Goal: Information Seeking & Learning: Learn about a topic

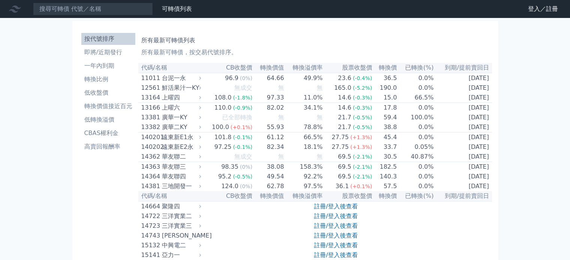
click at [334, 34] on div "所有最新可轉債列表 所有最新可轉債，按交易代號排序。" at bounding box center [315, 45] width 348 height 24
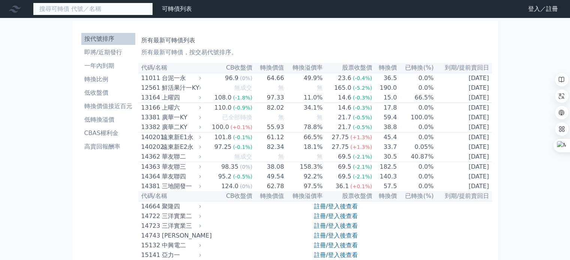
click at [115, 9] on input at bounding box center [93, 9] width 120 height 13
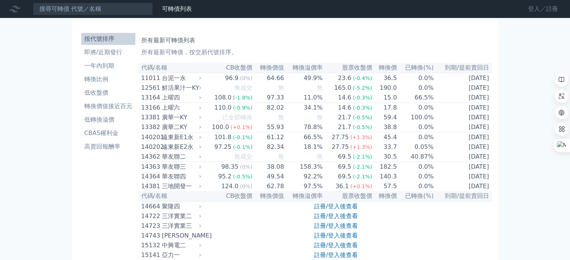
click at [533, 6] on link "登入／註冊" at bounding box center [543, 9] width 42 height 12
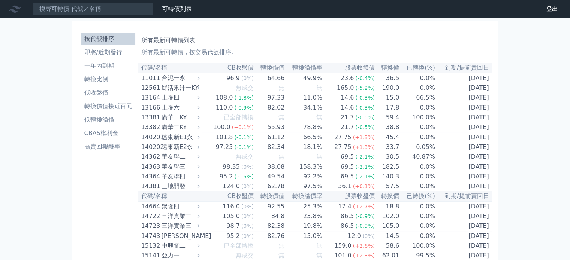
click at [115, 6] on input at bounding box center [93, 9] width 120 height 13
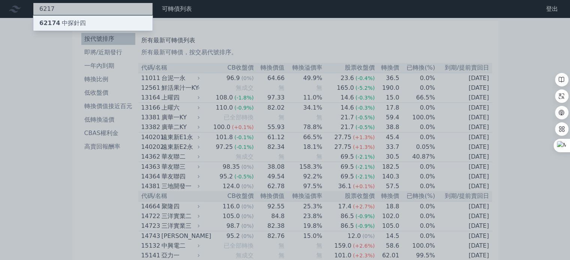
type input "6217"
click at [48, 16] on div "62174 中探針四" at bounding box center [92, 23] width 119 height 15
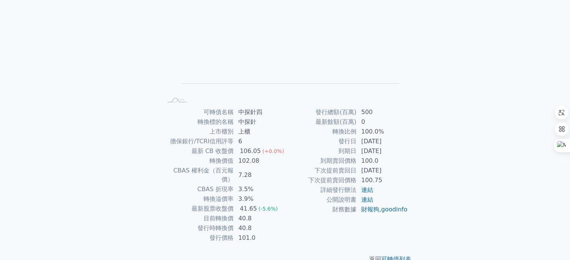
scroll to position [87, 0]
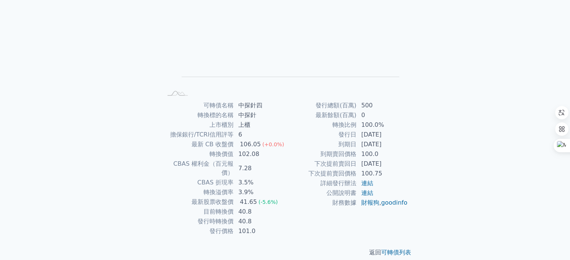
drag, startPoint x: 139, startPoint y: 163, endPoint x: 139, endPoint y: 157, distance: 6.0
click at [139, 163] on div "可轉債列表 財務數據 可轉債列表 財務數據 登出 登出 可轉債列表 › 62174 中探針四 62174 中探針四 可轉債詳細資訊 Zoom Out L L …" at bounding box center [285, 91] width 570 height 356
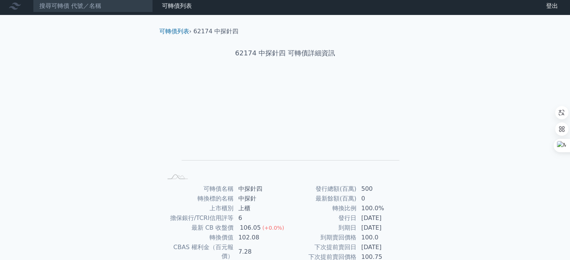
scroll to position [0, 0]
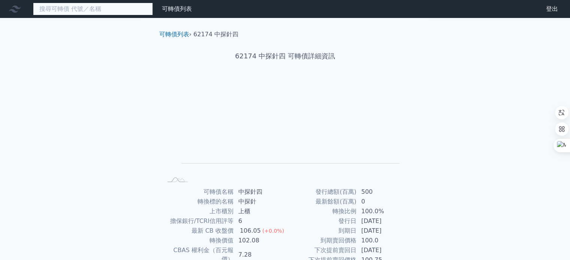
click at [117, 13] on input at bounding box center [93, 9] width 120 height 13
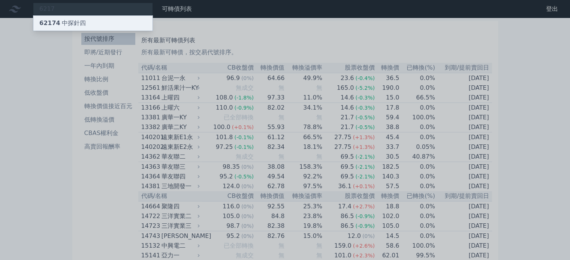
click at [80, 17] on div "62174 中探針四" at bounding box center [92, 23] width 119 height 15
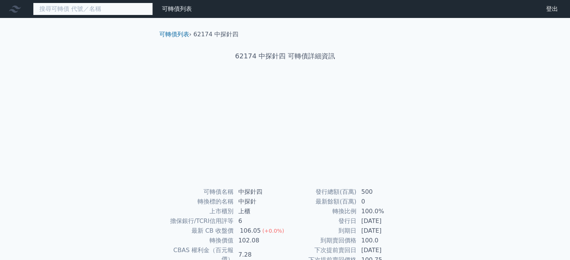
click at [81, 10] on input at bounding box center [93, 9] width 120 height 13
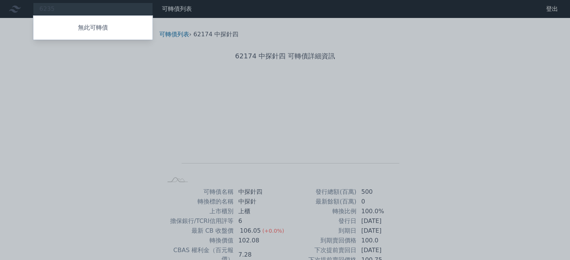
click at [84, 10] on div at bounding box center [285, 130] width 570 height 260
click at [84, 10] on div "6235 無此可轉債" at bounding box center [93, 9] width 120 height 13
type input "6"
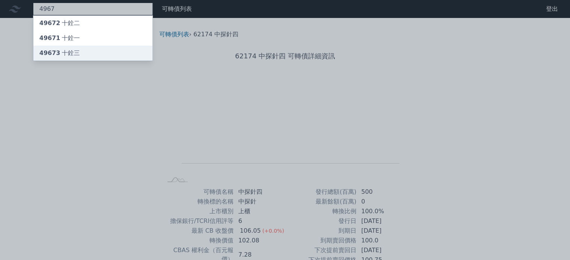
type input "4967"
click at [64, 50] on div "49673 十銓三" at bounding box center [59, 53] width 40 height 9
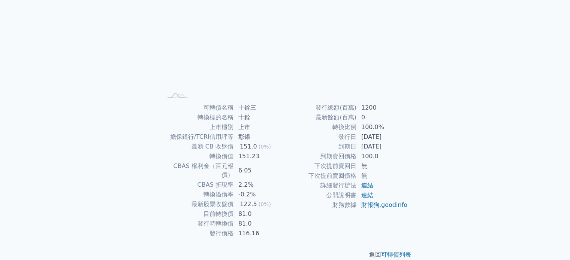
scroll to position [85, 0]
drag, startPoint x: 105, startPoint y: 87, endPoint x: 92, endPoint y: 57, distance: 32.2
click at [105, 87] on div "可轉債列表 財務數據 可轉債列表 財務數據 登出 登出 可轉債列表 › 49673 十銓三 49673 十銓三 可轉債詳細資訊 Zoom Out L L Ch…" at bounding box center [285, 93] width 570 height 356
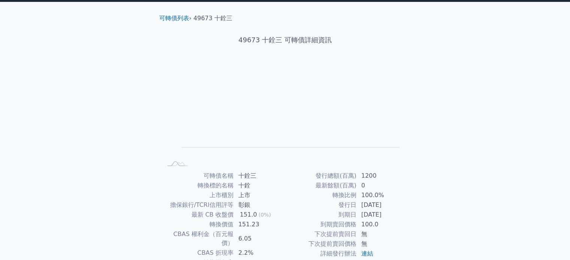
scroll to position [0, 0]
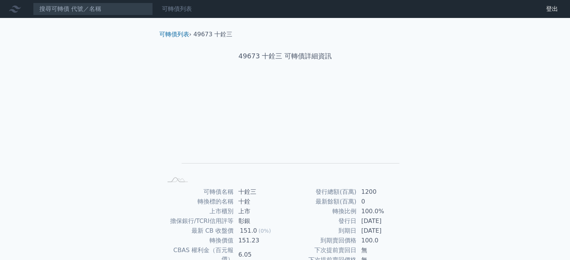
click at [169, 9] on link "可轉債列表" at bounding box center [177, 8] width 30 height 7
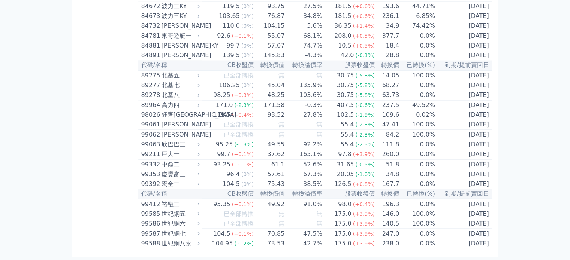
scroll to position [4099, 0]
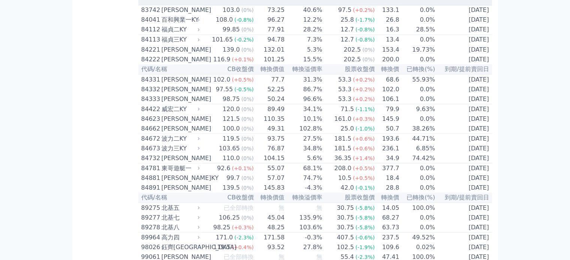
scroll to position [4256, 0]
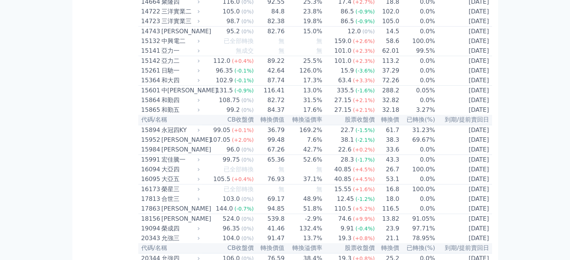
scroll to position [0, 0]
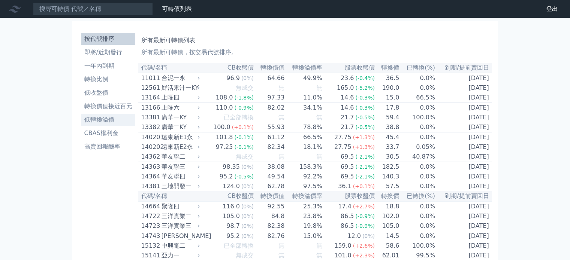
click at [99, 118] on li "低轉換溢價" at bounding box center [108, 119] width 54 height 9
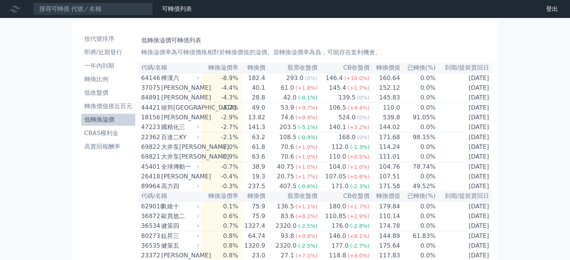
scroll to position [394, 0]
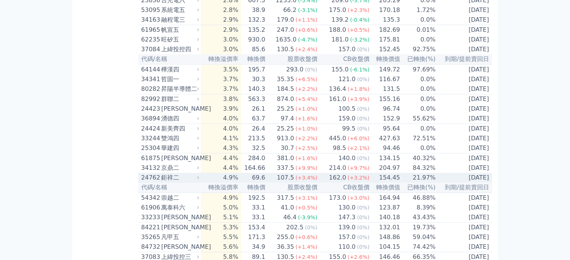
click at [170, 182] on div "鉅祥二" at bounding box center [179, 177] width 36 height 9
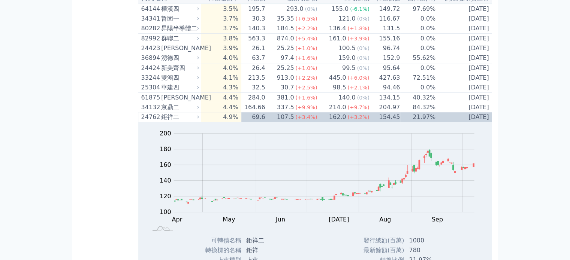
scroll to position [431, 0]
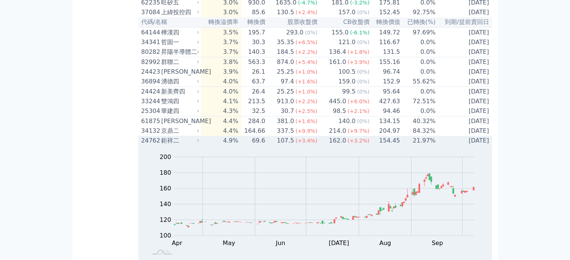
click at [192, 145] on div "鉅祥二" at bounding box center [179, 140] width 36 height 9
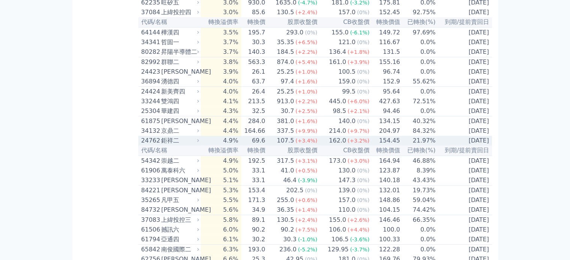
click at [172, 145] on div "鉅祥二" at bounding box center [179, 140] width 36 height 9
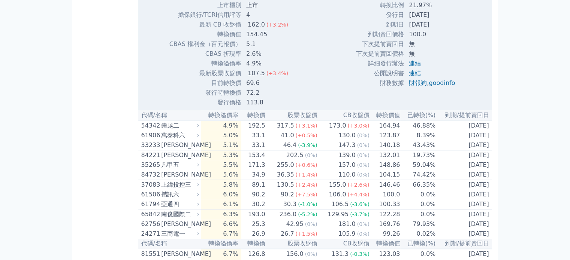
scroll to position [663, 0]
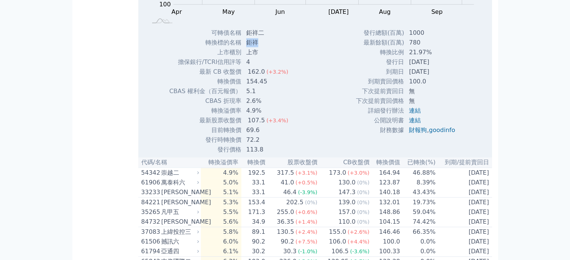
drag, startPoint x: 265, startPoint y: 80, endPoint x: 247, endPoint y: 81, distance: 17.6
click at [247, 48] on td "鉅祥" at bounding box center [268, 43] width 52 height 10
copy td "鉅祥"
